Goal: Check status: Check status

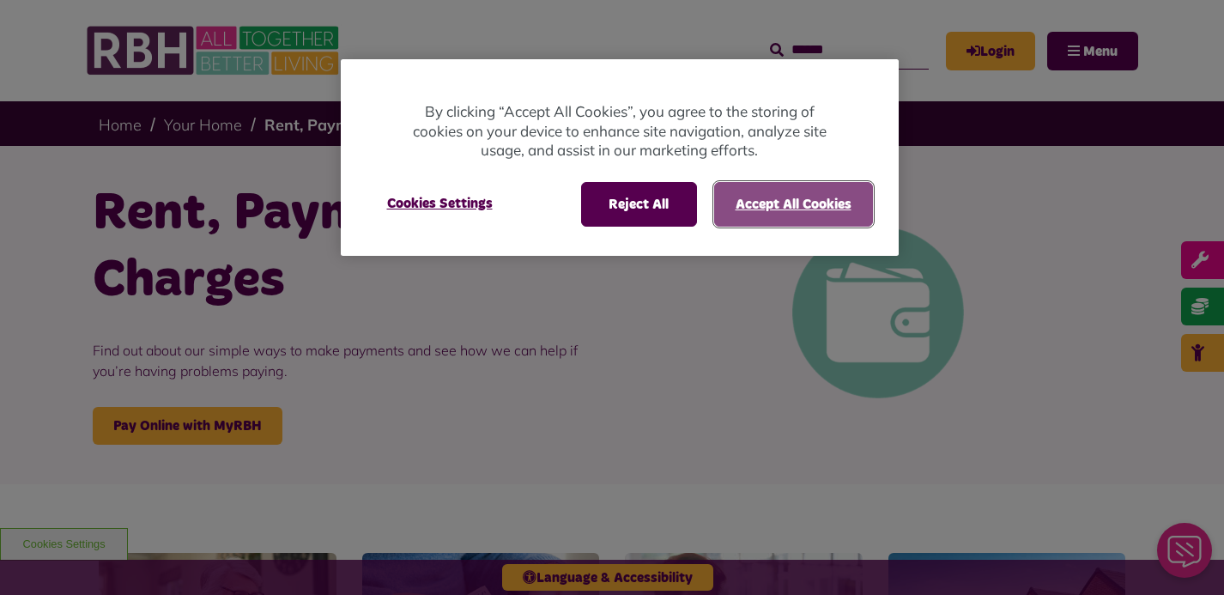
click at [760, 201] on button "Accept All Cookies" at bounding box center [793, 204] width 159 height 45
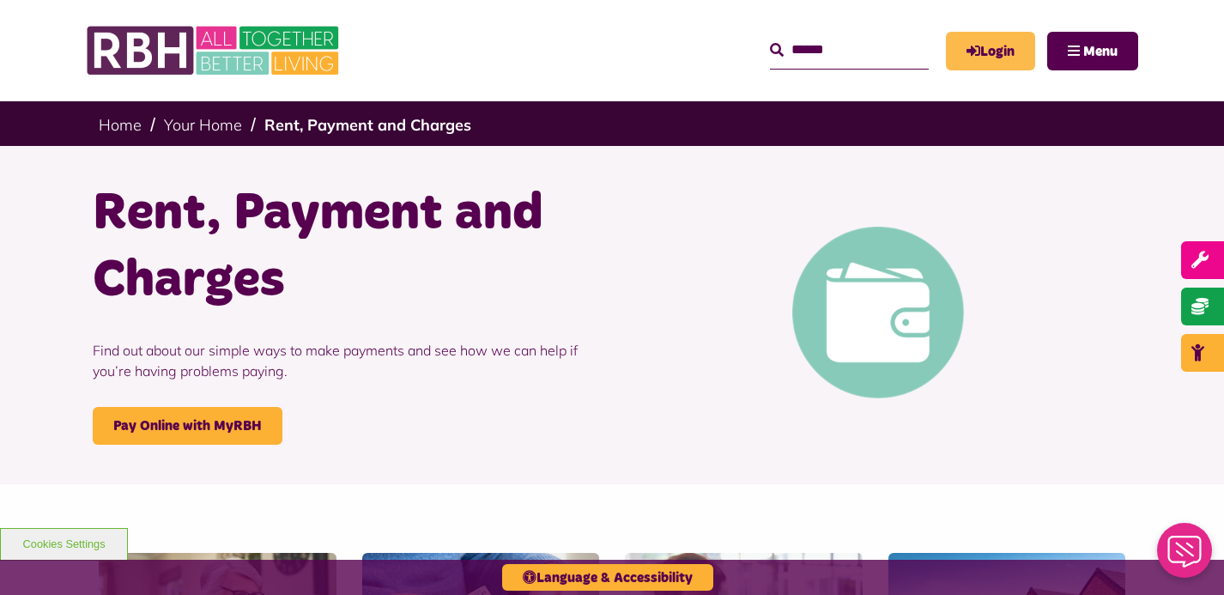
click at [996, 44] on link "Login" at bounding box center [990, 51] width 89 height 39
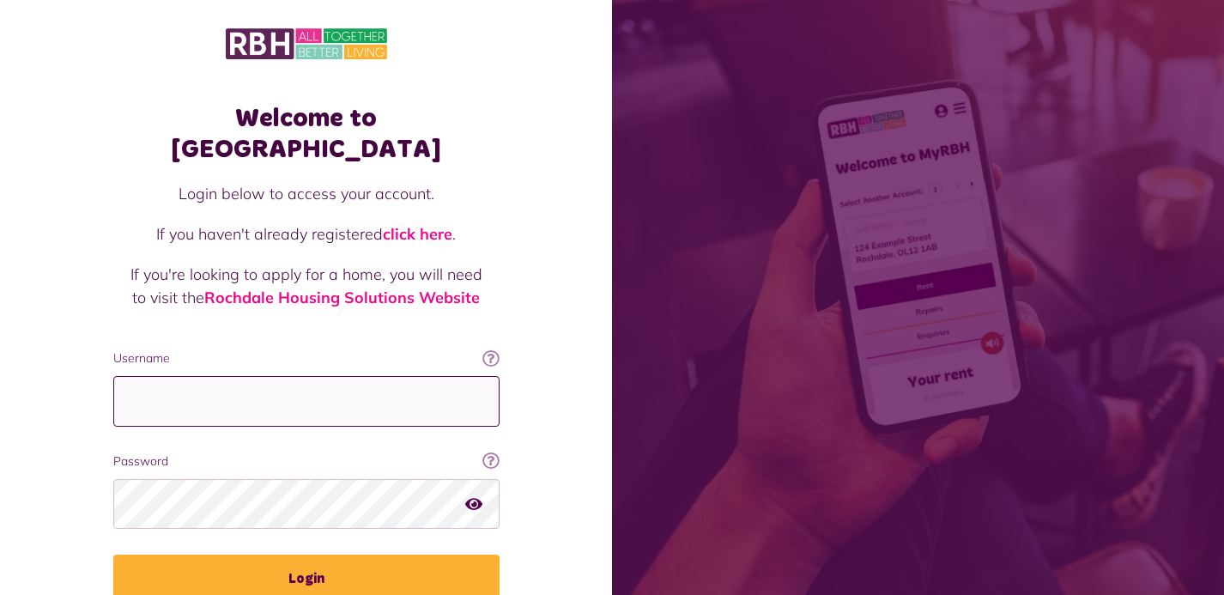
click at [390, 376] on input "Username" at bounding box center [306, 401] width 386 height 51
type input "**********"
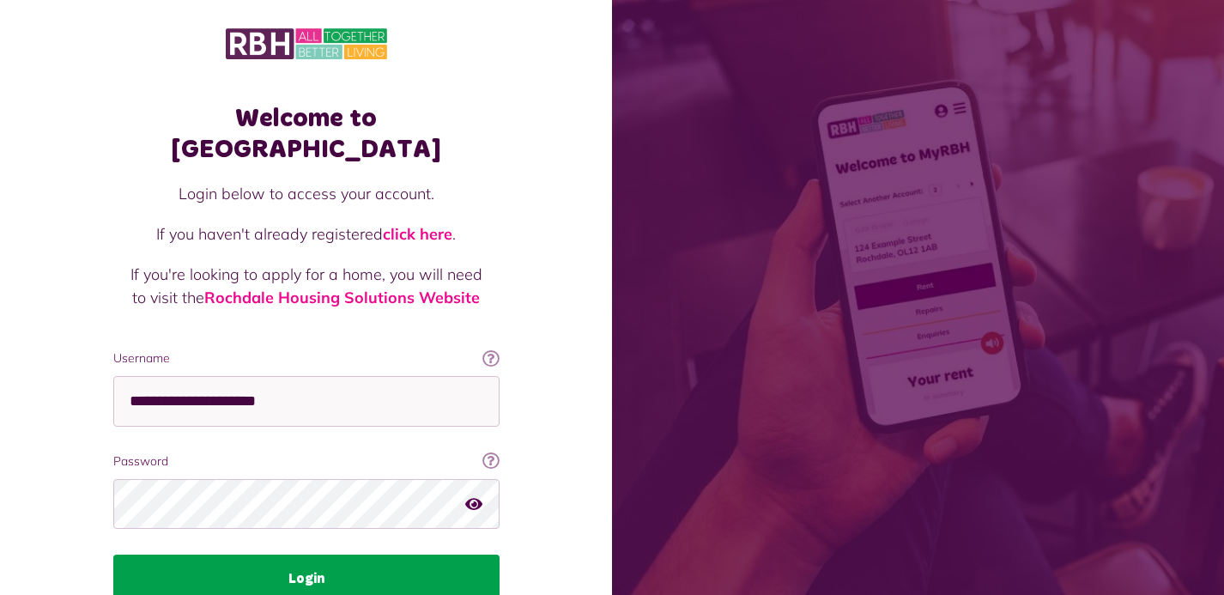
click at [318, 554] on button "Login" at bounding box center [306, 578] width 386 height 48
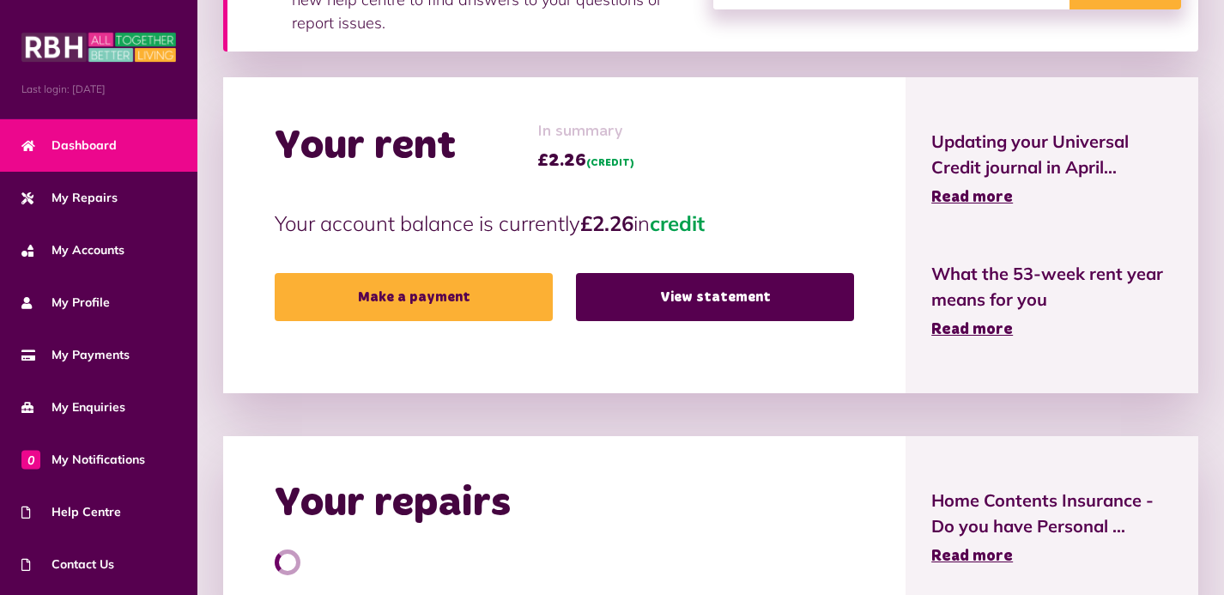
scroll to position [476, 0]
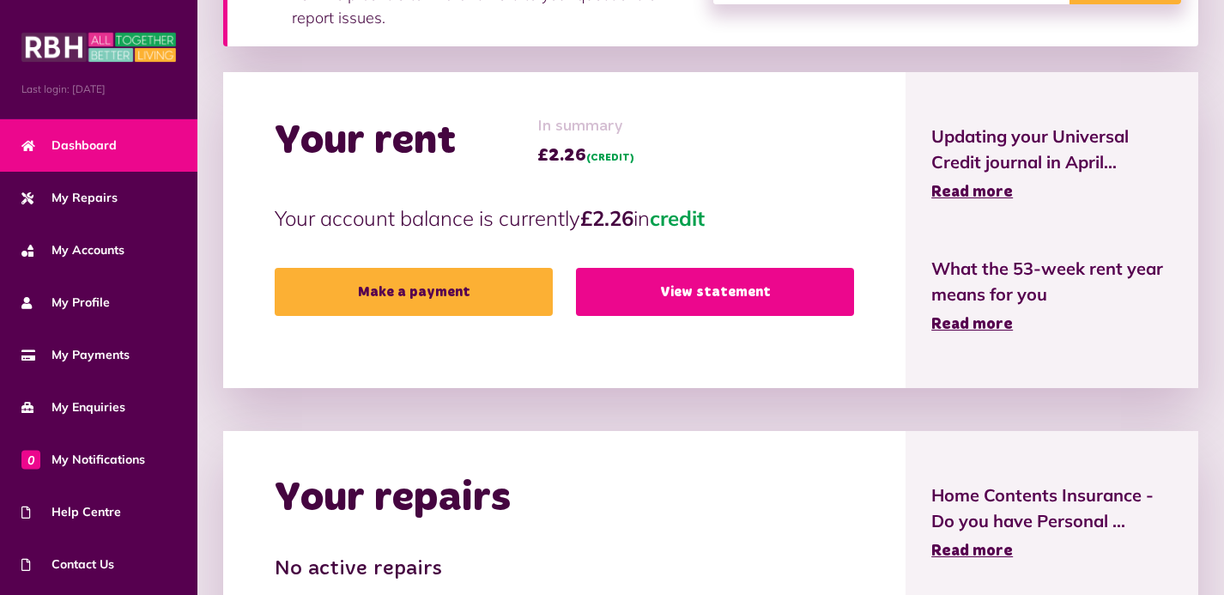
click at [708, 285] on link "View statement" at bounding box center [715, 292] width 278 height 48
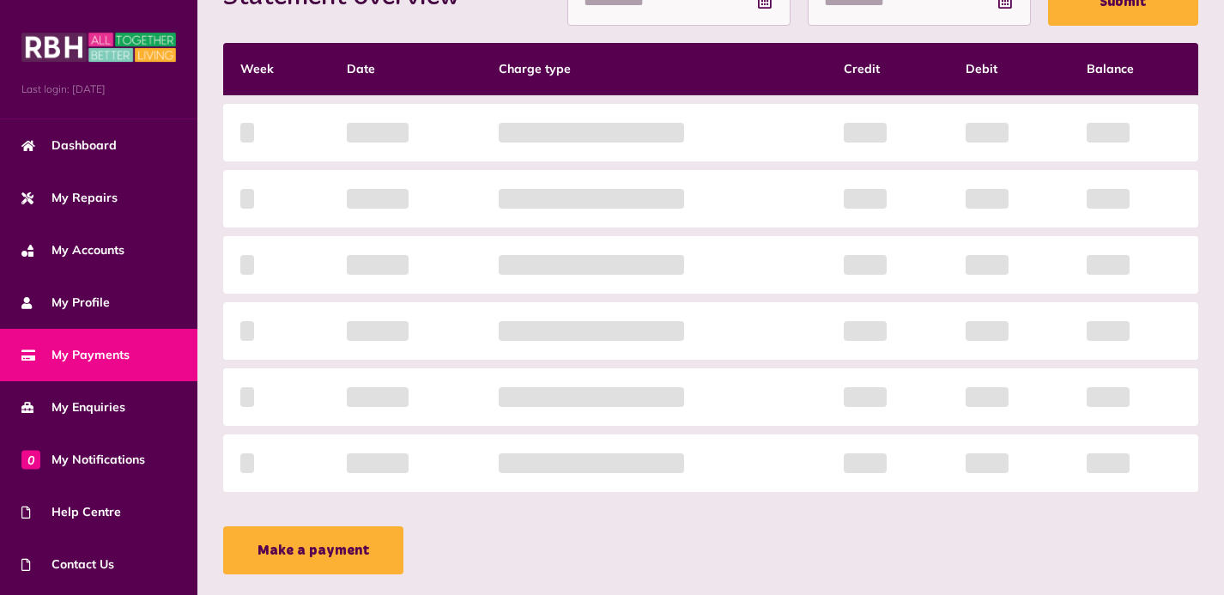
scroll to position [424, 0]
